Goal: Download file/media

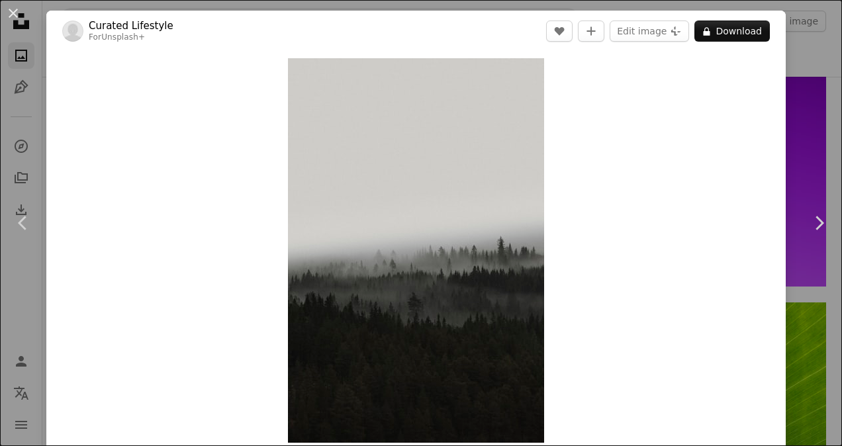
scroll to position [82, 0]
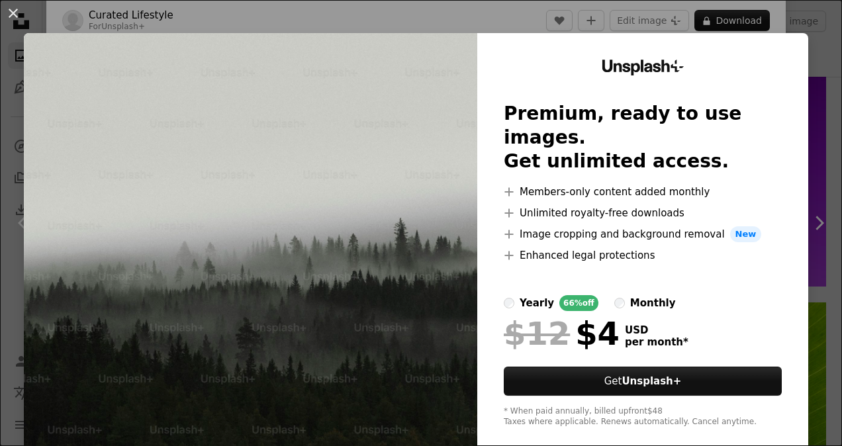
click at [462, 17] on div "An X shape Unsplash+ Premium, ready to use images. Get unlimited access. A plus…" at bounding box center [421, 223] width 842 height 446
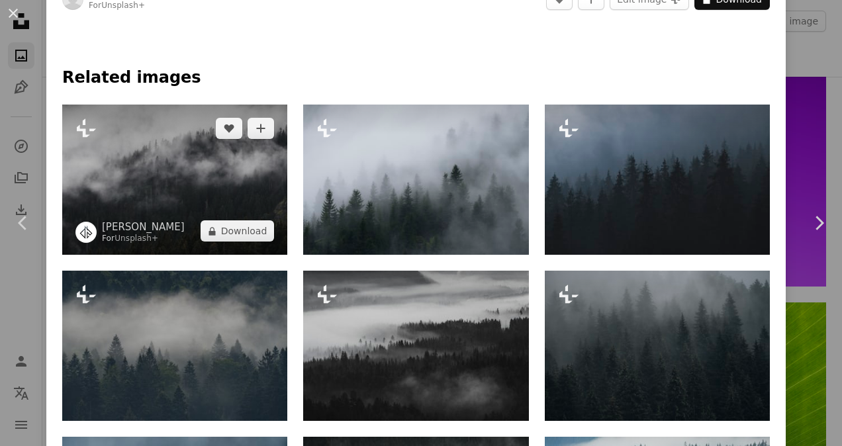
scroll to position [584, 0]
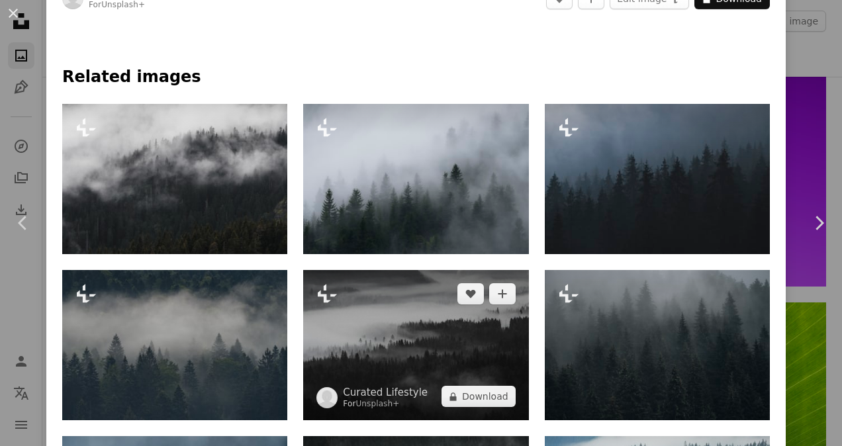
click at [442, 311] on img at bounding box center [415, 345] width 225 height 150
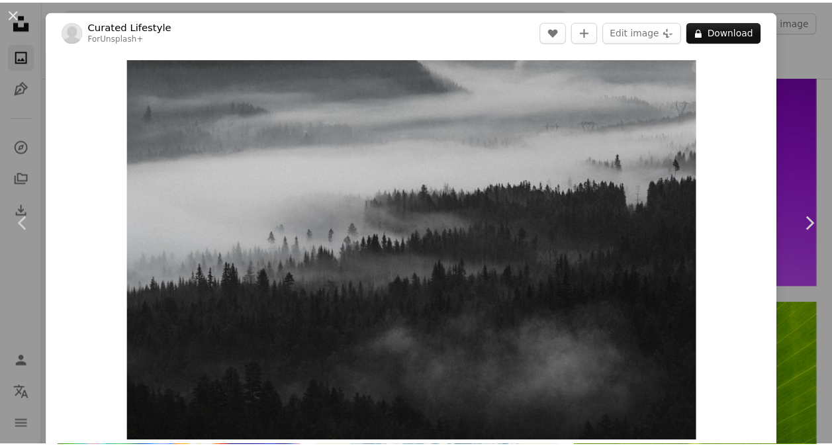
scroll to position [391, 0]
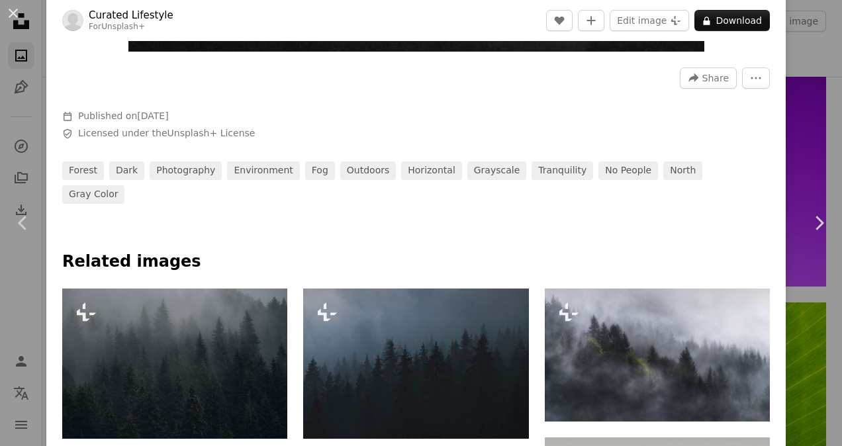
click at [809, 82] on div "An X shape Chevron left Chevron right Curated Lifestyle For Unsplash+ A heart A…" at bounding box center [421, 223] width 842 height 446
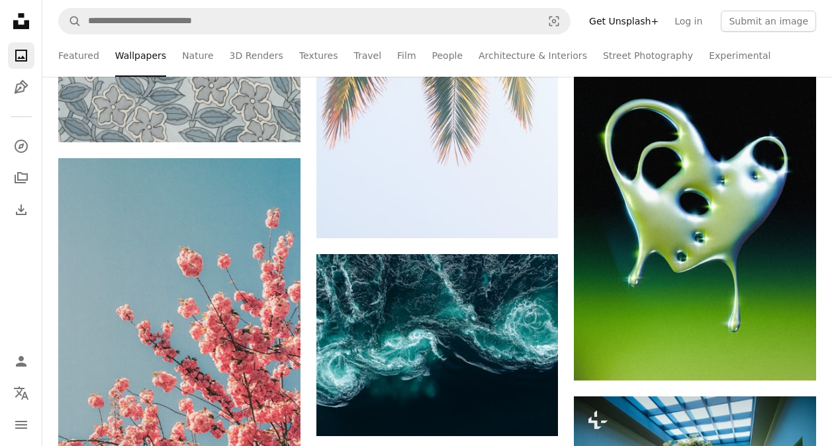
scroll to position [11183, 0]
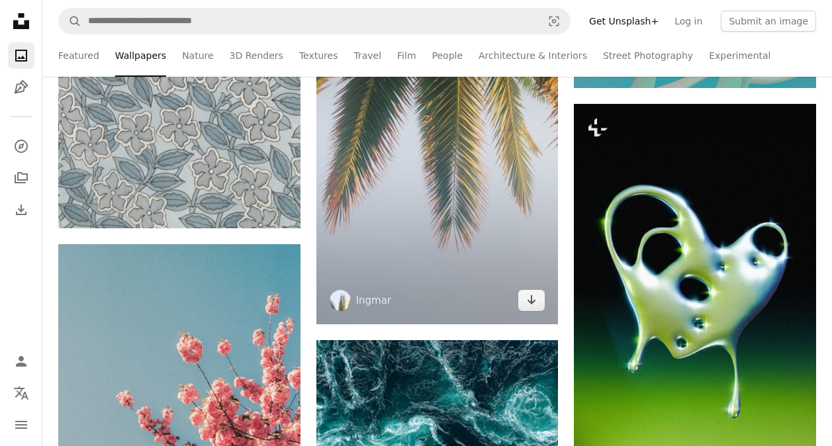
click at [482, 206] on img at bounding box center [438, 144] width 242 height 364
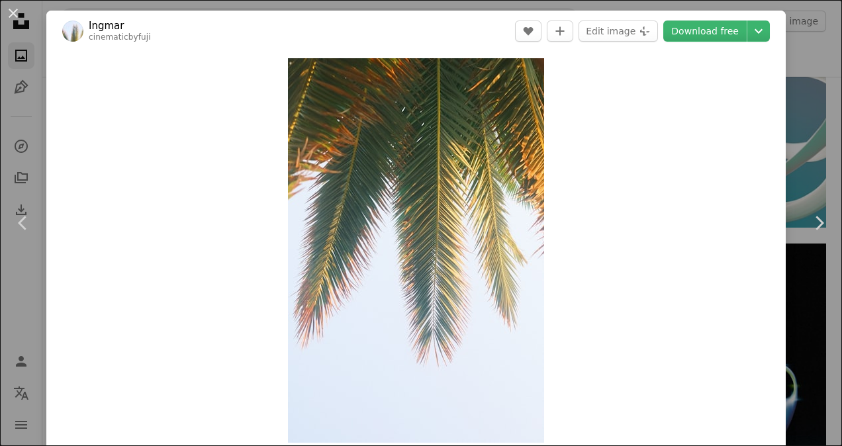
click at [807, 42] on div "An X shape Chevron left Chevron right [PERSON_NAME] cinematicbyfuji A heart A p…" at bounding box center [421, 223] width 842 height 446
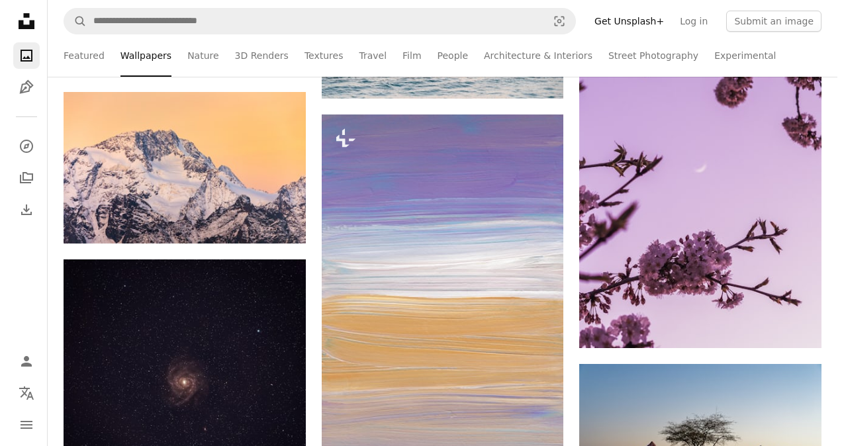
scroll to position [24952, 0]
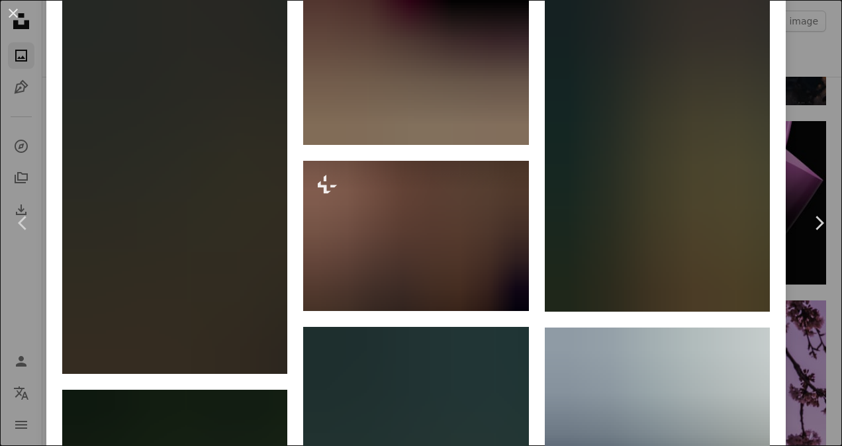
scroll to position [1799, 0]
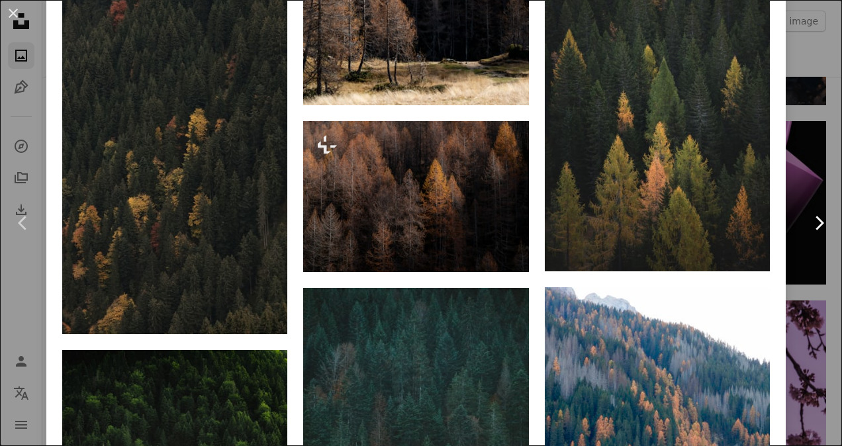
click at [796, 230] on link "Chevron right" at bounding box center [819, 223] width 46 height 127
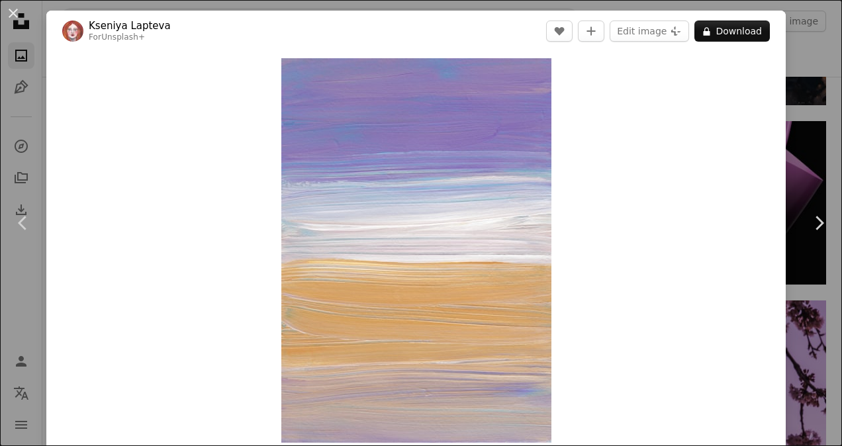
click at [803, 116] on div "An X shape Chevron left Chevron right [PERSON_NAME] For Unsplash+ A heart A plu…" at bounding box center [421, 223] width 842 height 446
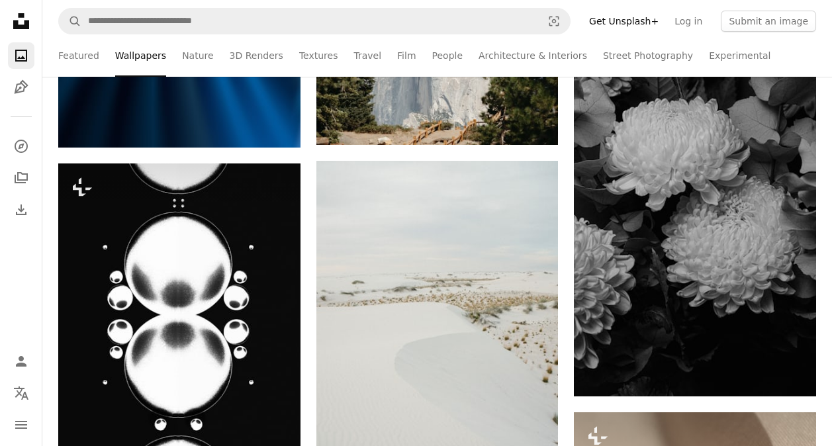
scroll to position [49362, 0]
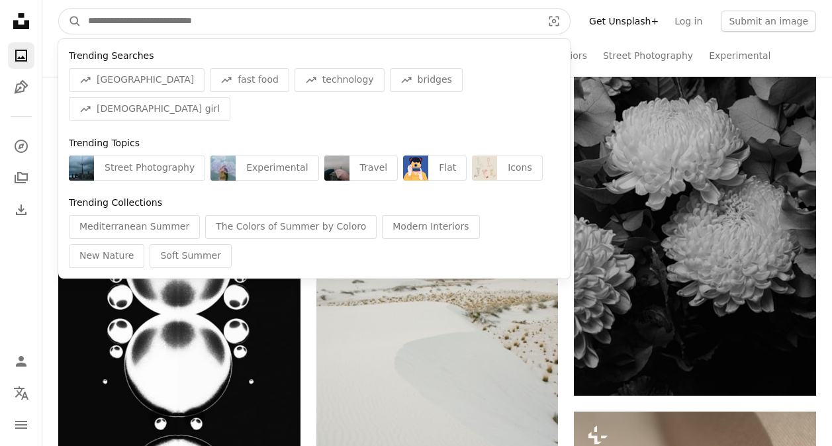
click at [352, 20] on input "Find visuals sitewide" at bounding box center [309, 21] width 457 height 25
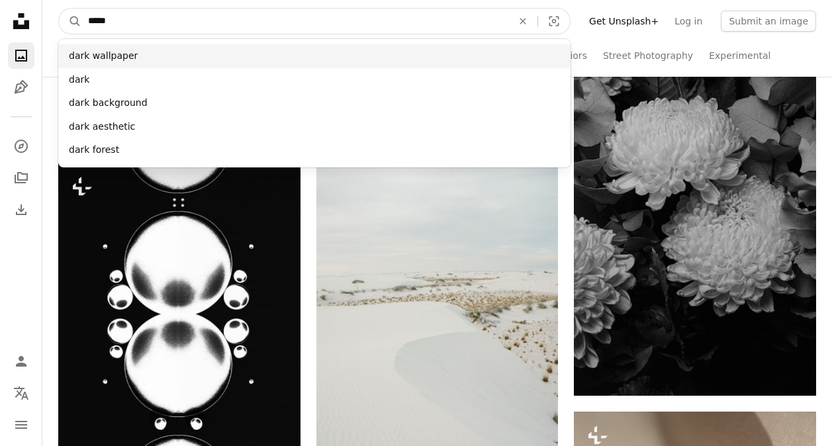
type input "****"
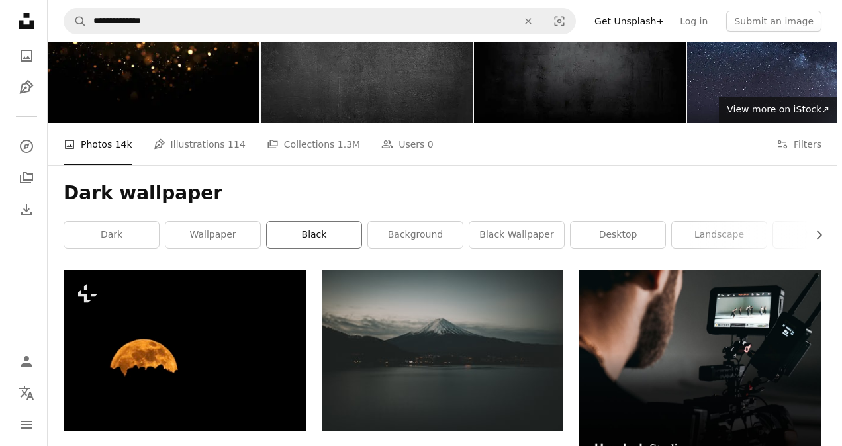
scroll to position [62, 0]
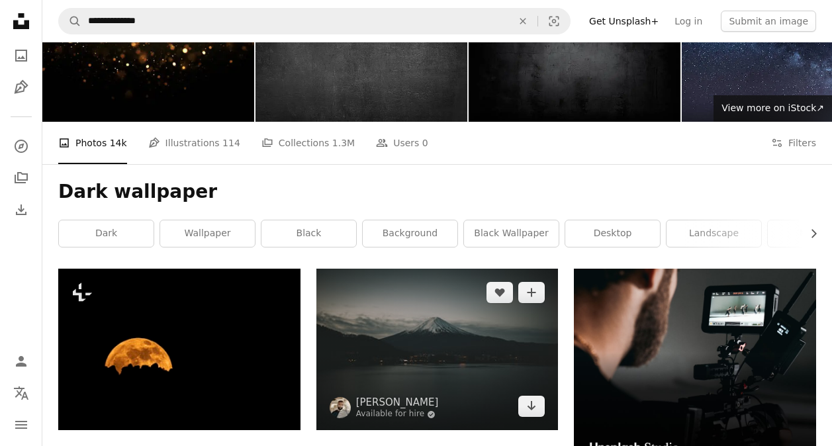
click at [415, 269] on img at bounding box center [438, 350] width 242 height 162
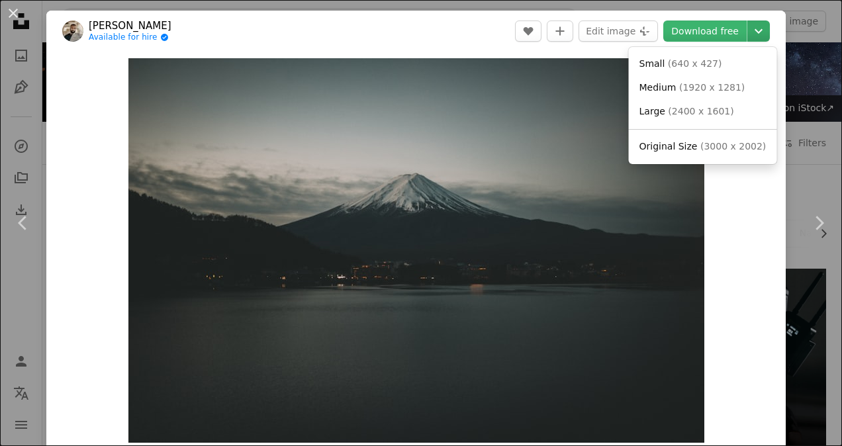
click at [749, 26] on icon "Chevron down" at bounding box center [758, 31] width 21 height 16
click at [703, 110] on span "( 2400 x 1601 )" at bounding box center [701, 111] width 66 height 11
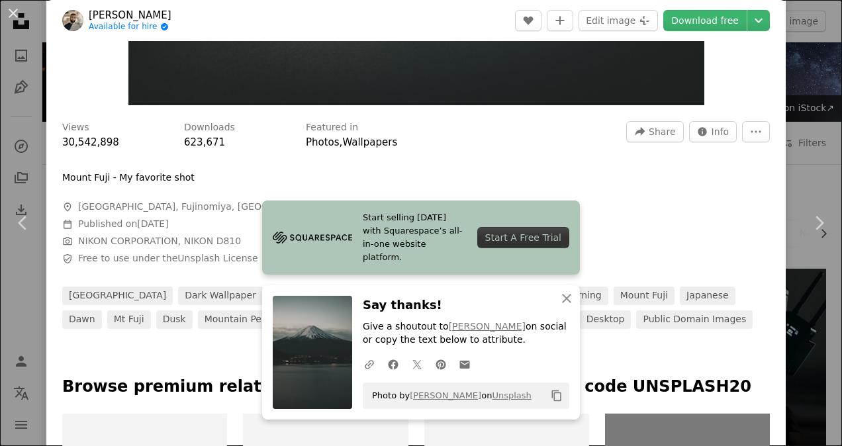
scroll to position [338, 0]
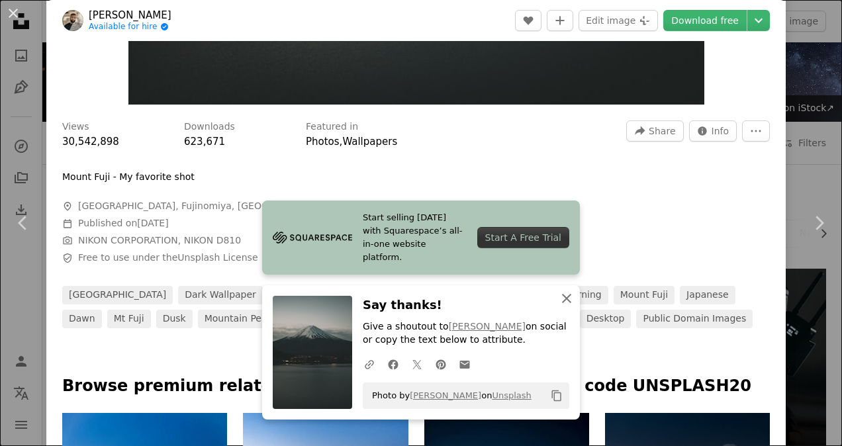
click at [558, 307] on button "An X shape Close" at bounding box center [567, 298] width 26 height 26
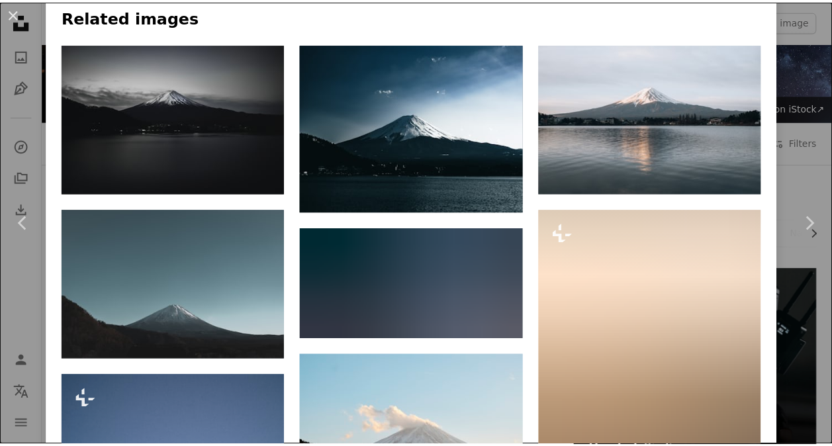
scroll to position [903, 0]
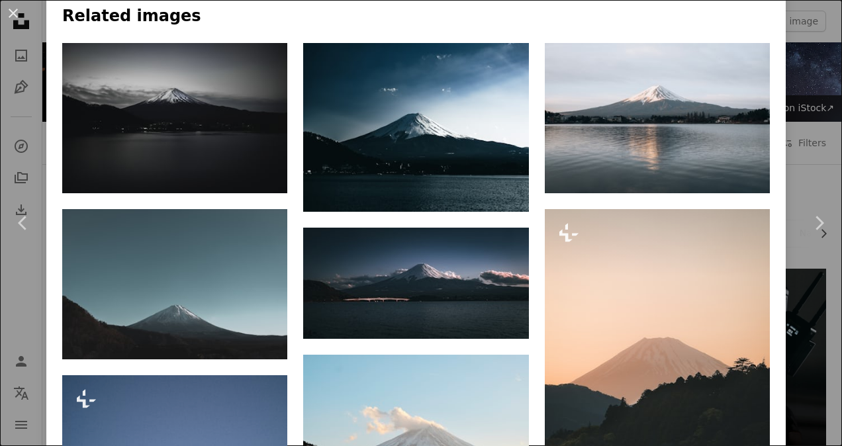
click at [805, 85] on div "An X shape Chevron left Chevron right [PERSON_NAME] Available for hire A checkm…" at bounding box center [421, 223] width 842 height 446
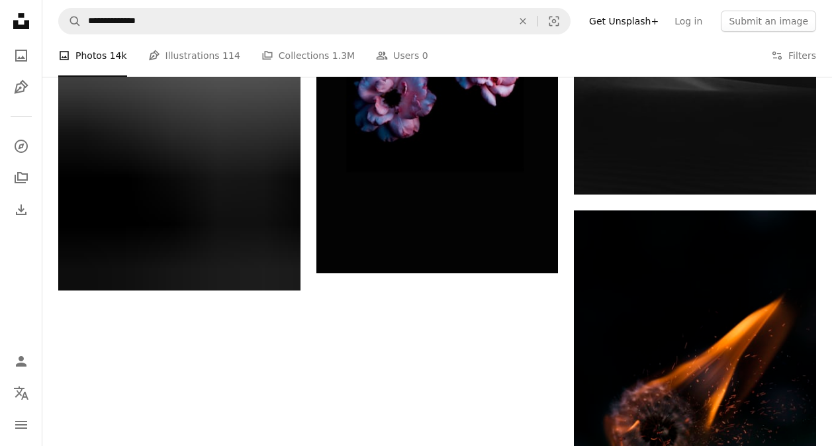
scroll to position [1567, 0]
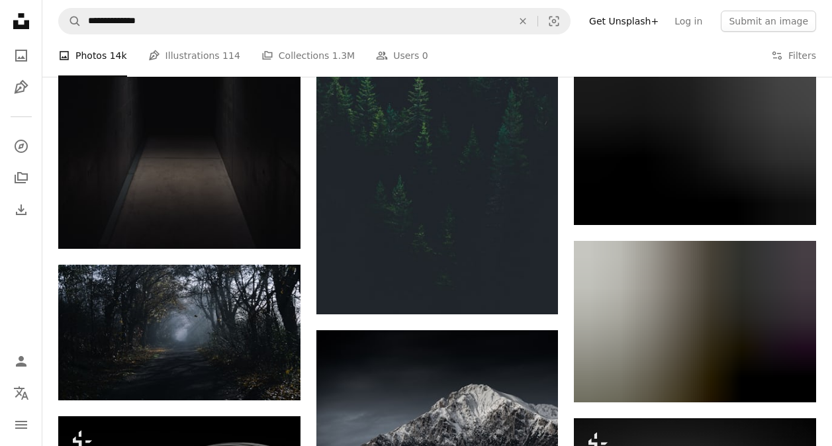
scroll to position [6802, 0]
